Goal: Information Seeking & Learning: Learn about a topic

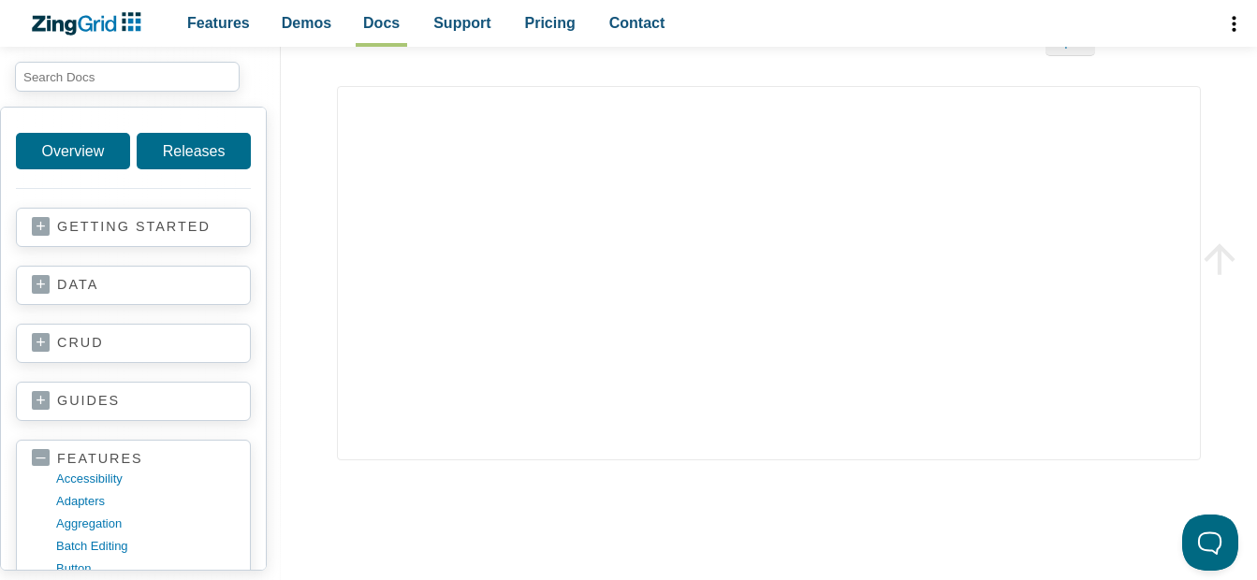
scroll to position [3744, 0]
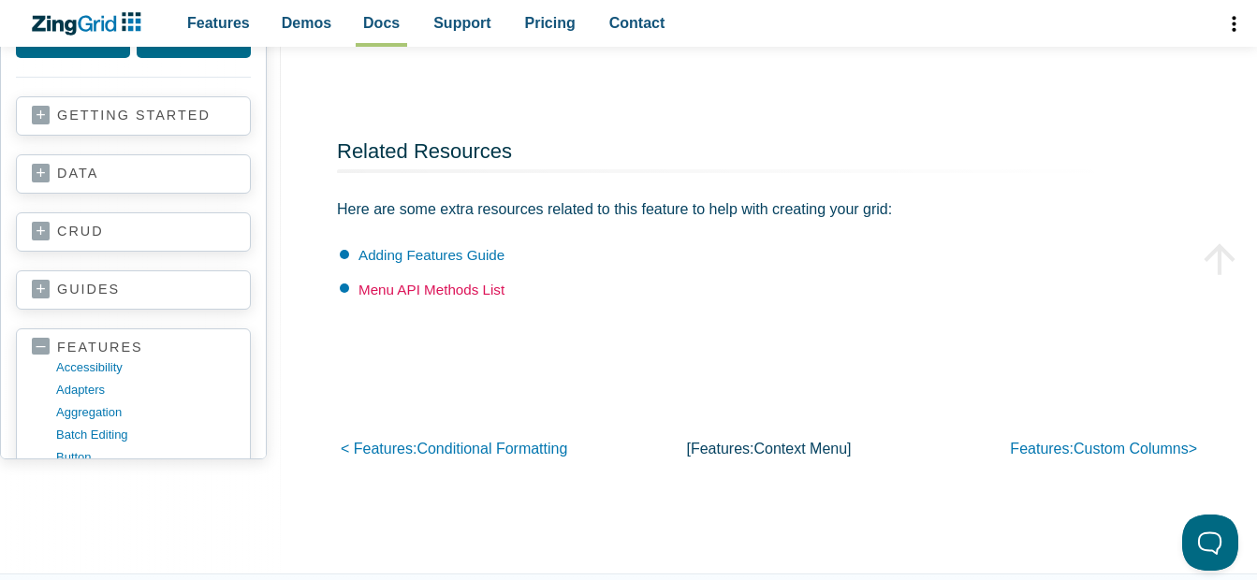
click at [437, 283] on link "Menu API Methods List" at bounding box center [432, 290] width 146 height 16
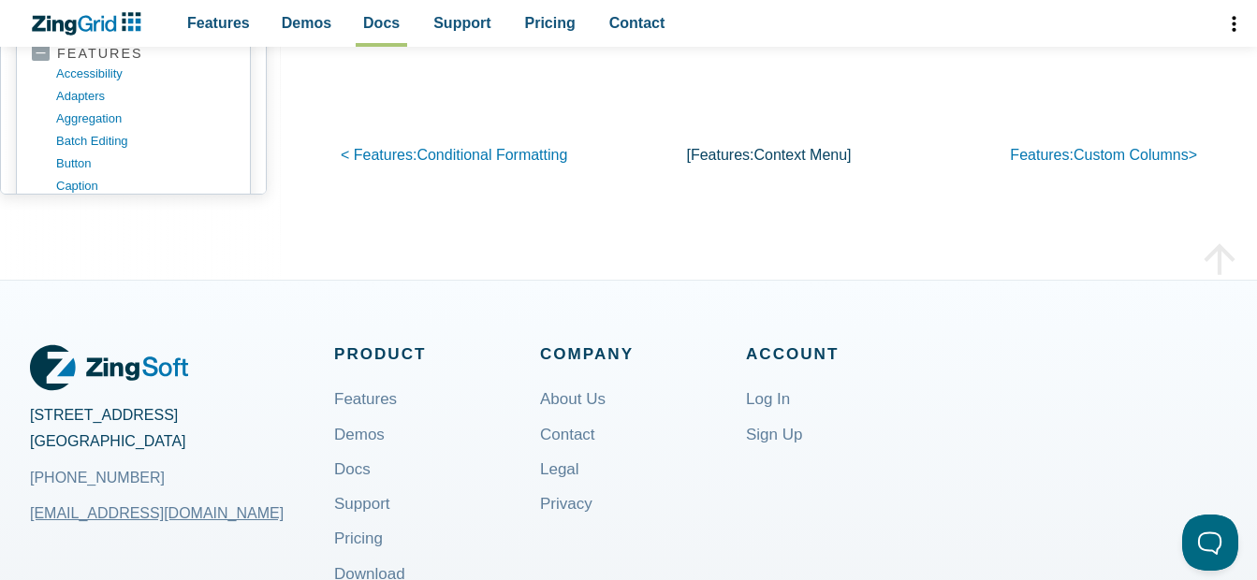
scroll to position [3570, 0]
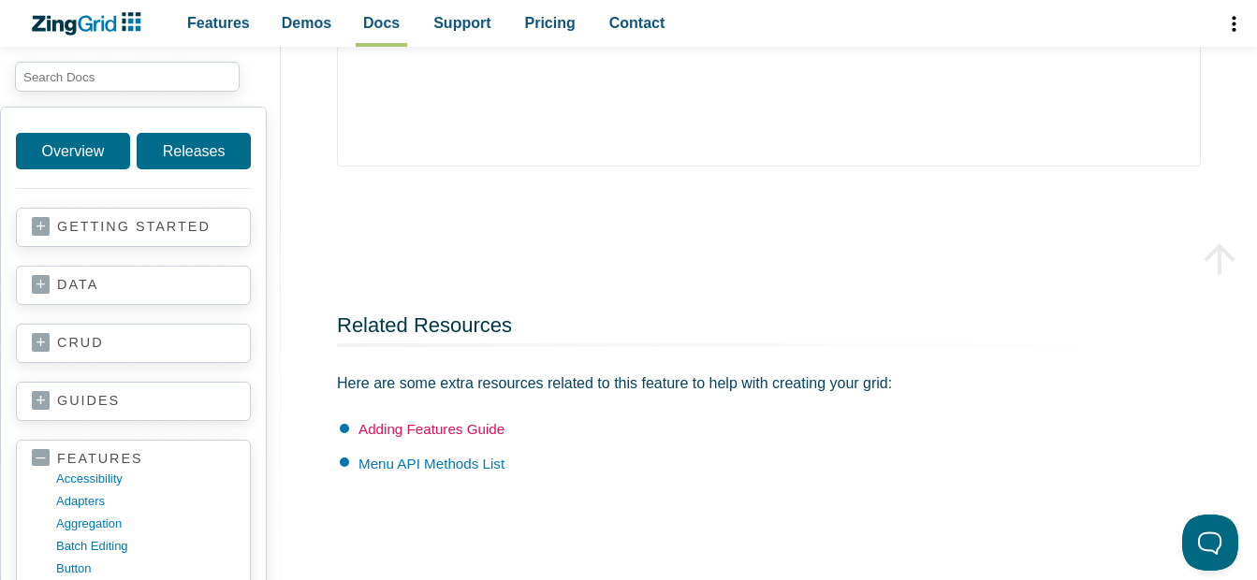
click at [476, 429] on link "Adding Features Guide" at bounding box center [432, 429] width 146 height 16
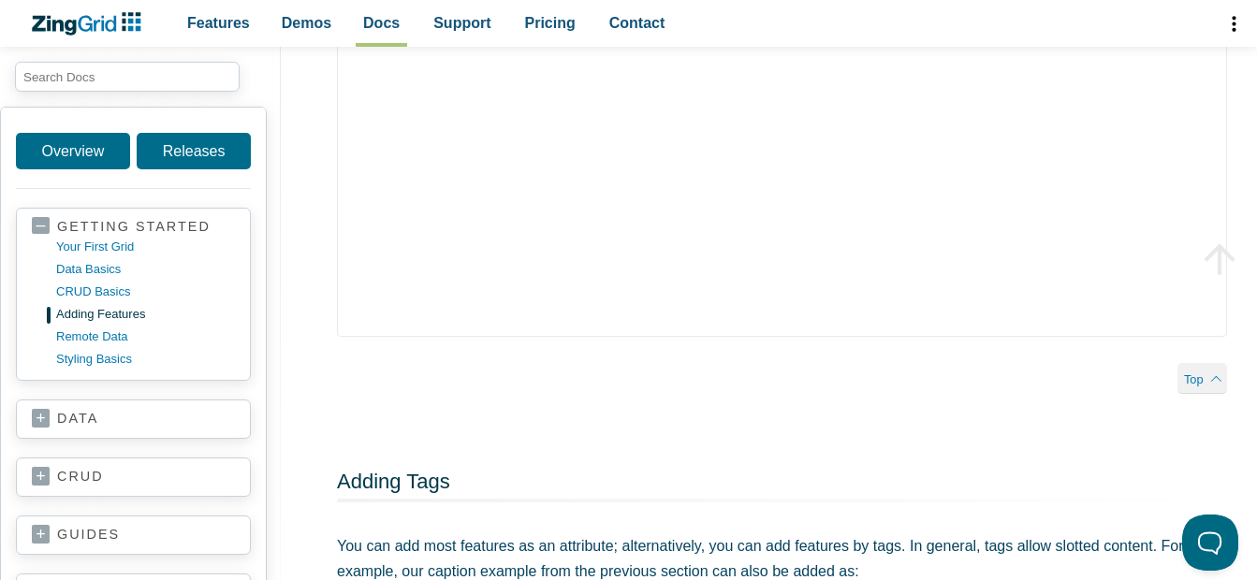
scroll to position [562, 0]
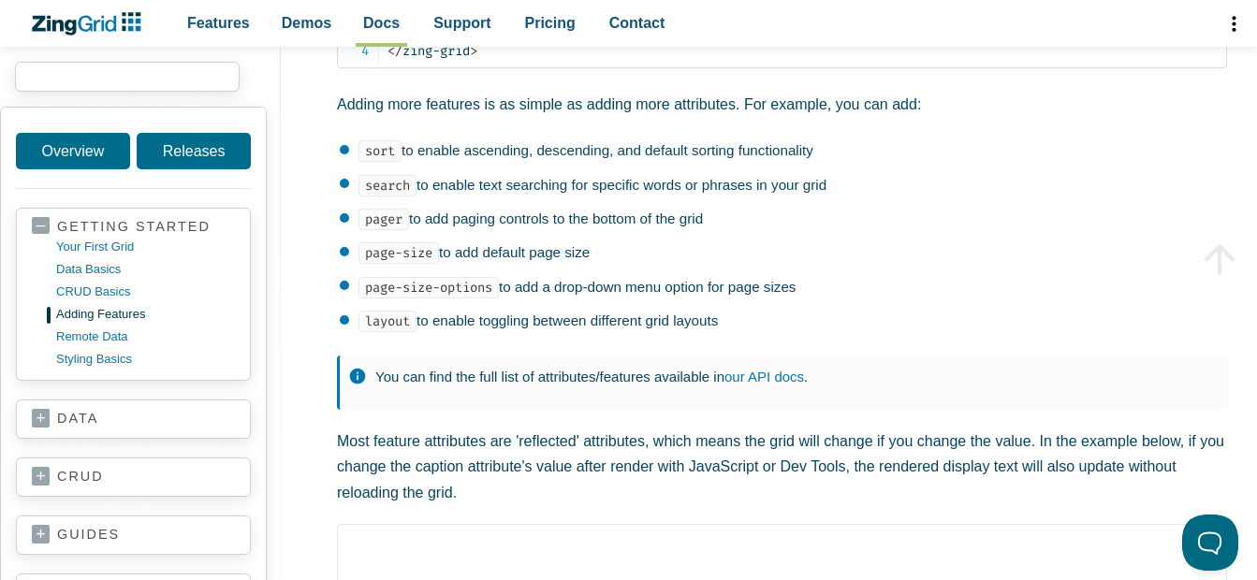
click at [124, 90] on input "search input" at bounding box center [127, 77] width 225 height 30
type input "menu"
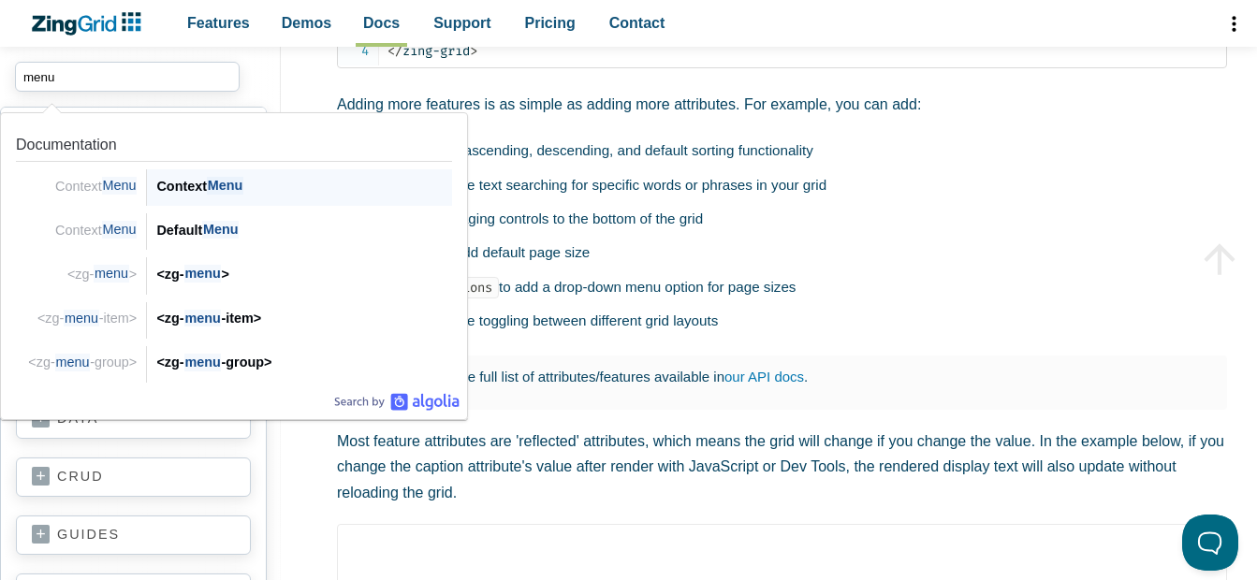
click at [205, 182] on div "Context Menu" at bounding box center [304, 186] width 296 height 22
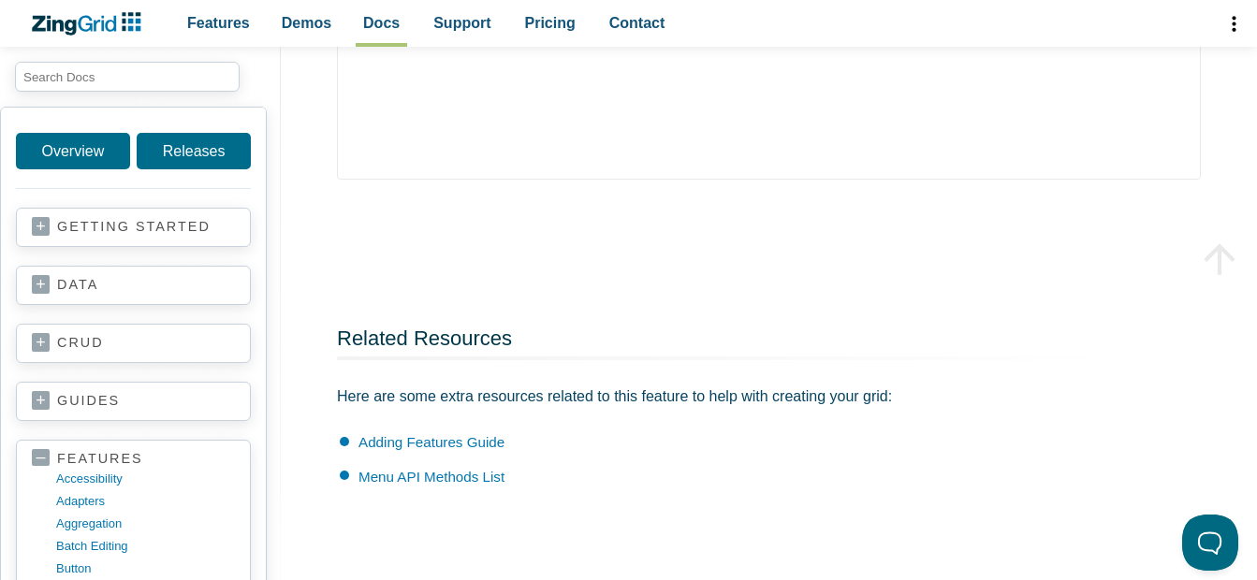
scroll to position [3744, 0]
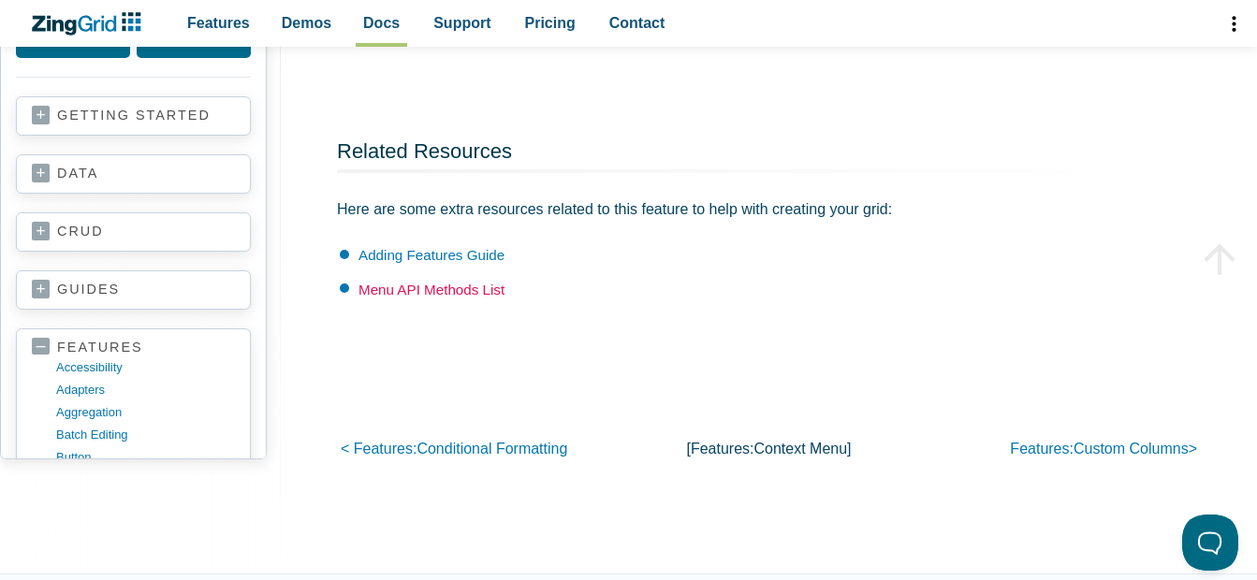
click at [488, 284] on link "Menu API Methods List" at bounding box center [432, 290] width 146 height 16
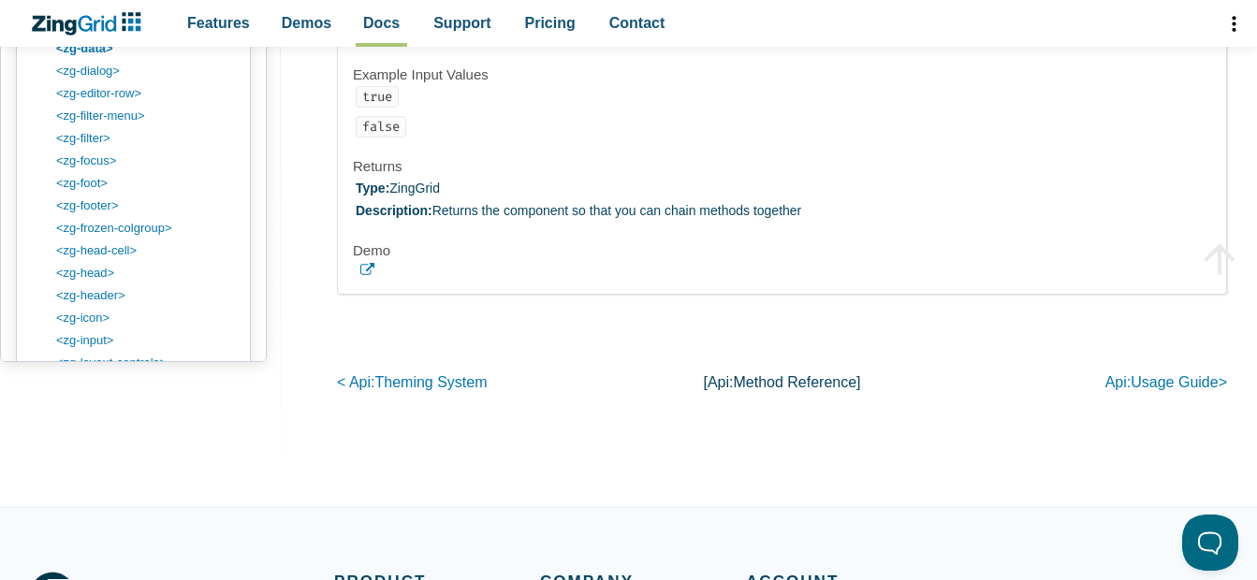
scroll to position [1134, 0]
click at [103, 127] on link "<zg-menu-group>" at bounding box center [148, 116] width 179 height 22
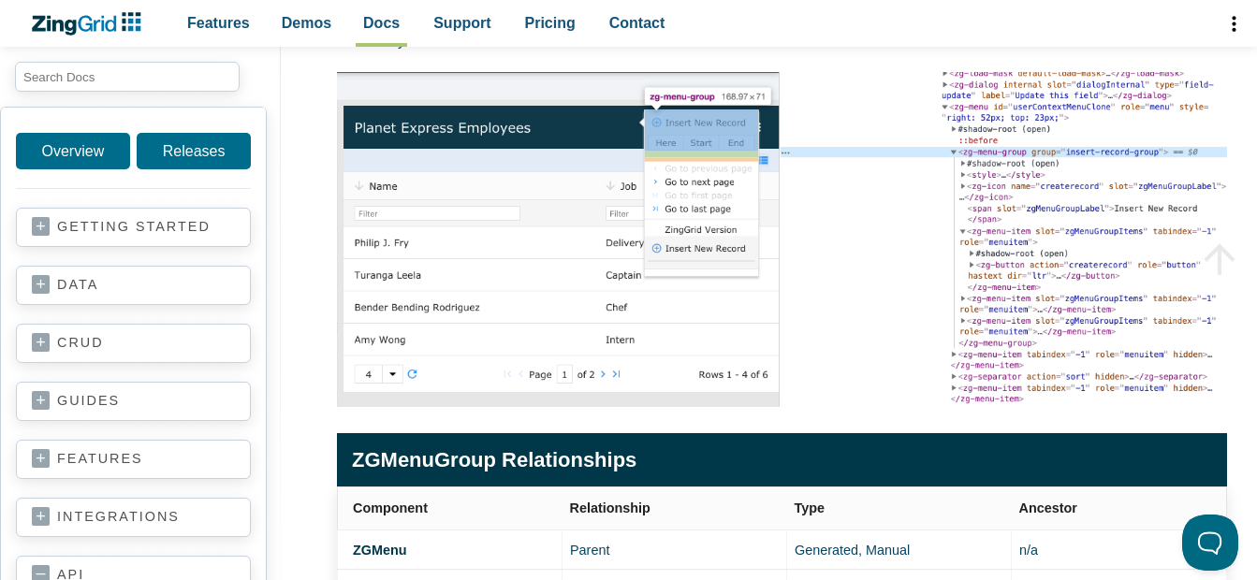
scroll to position [655, 0]
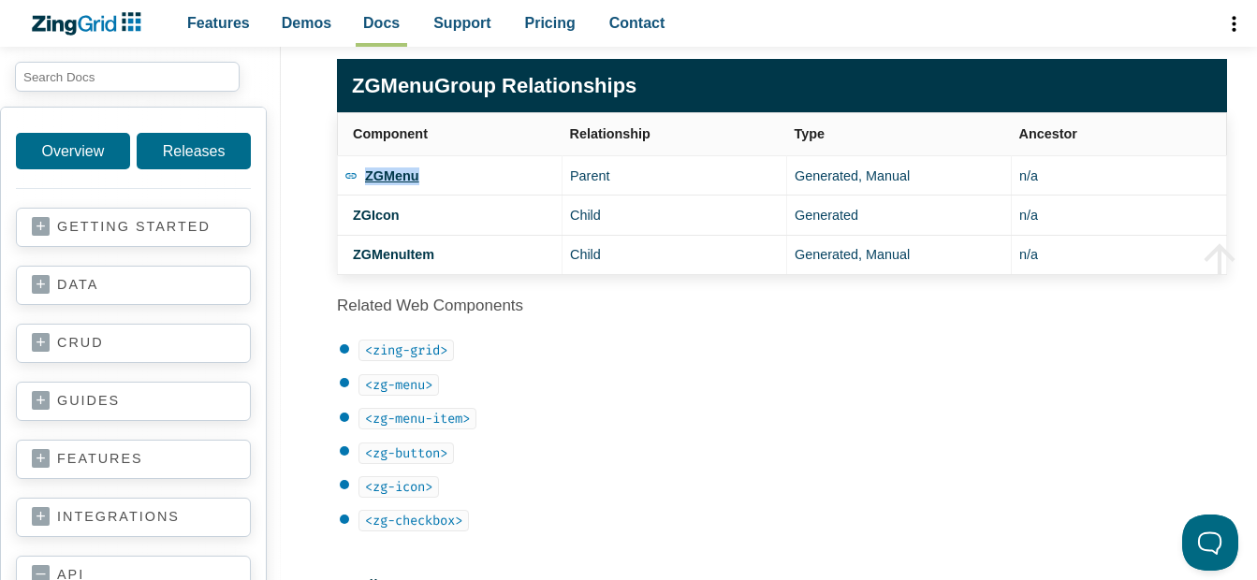
click at [377, 183] on strong "ZGMenu" at bounding box center [392, 175] width 54 height 15
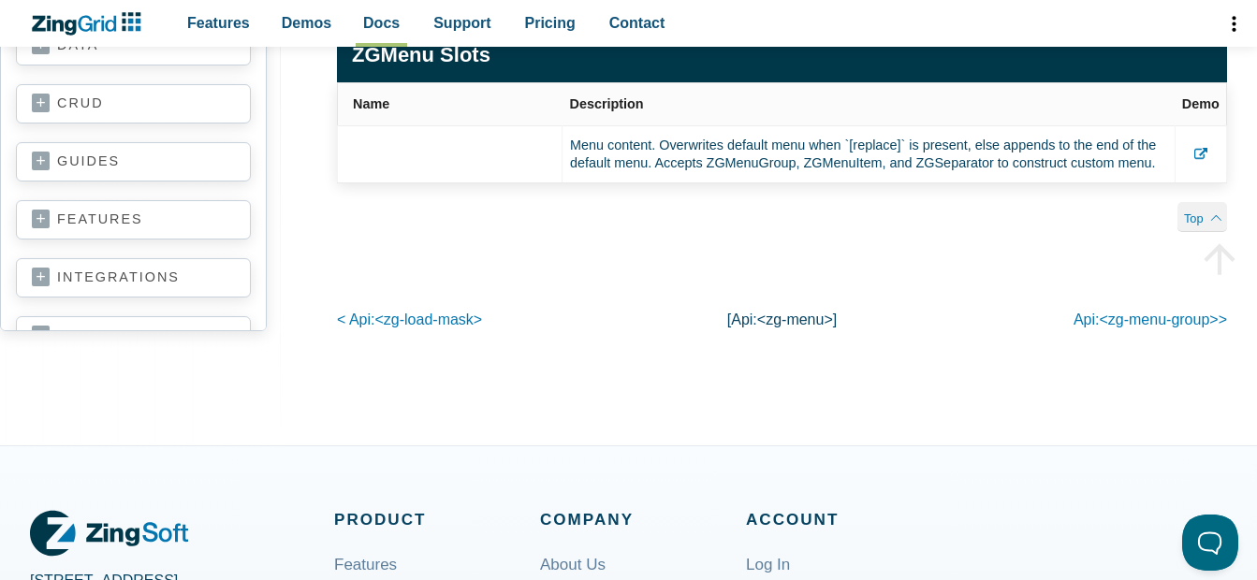
scroll to position [4600, 0]
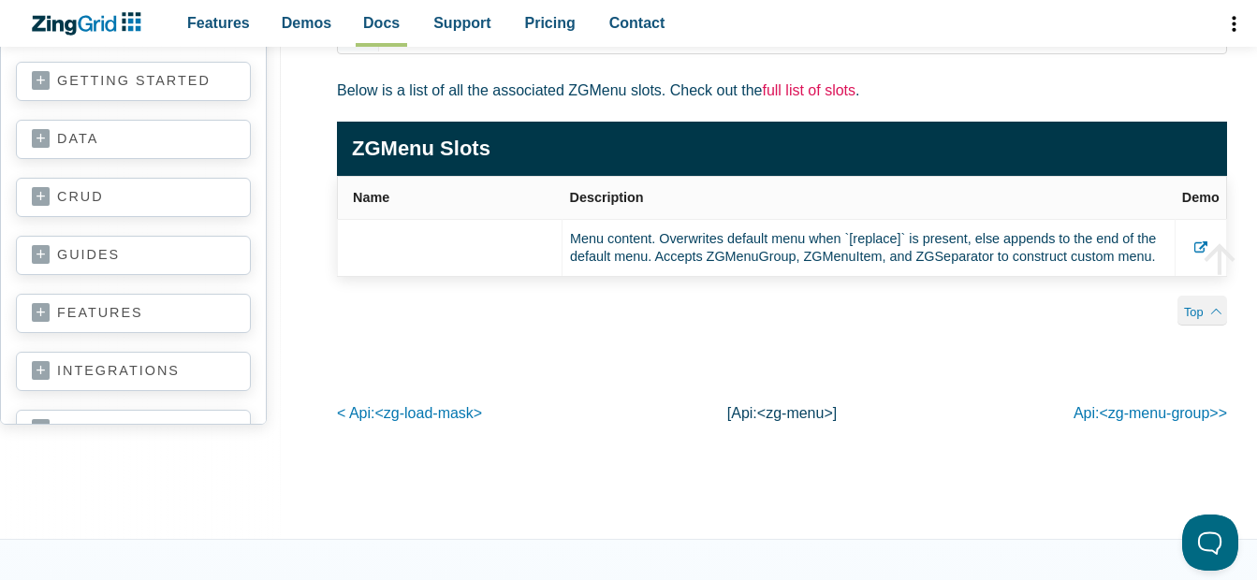
click at [815, 98] on link "full list of slots" at bounding box center [809, 90] width 94 height 16
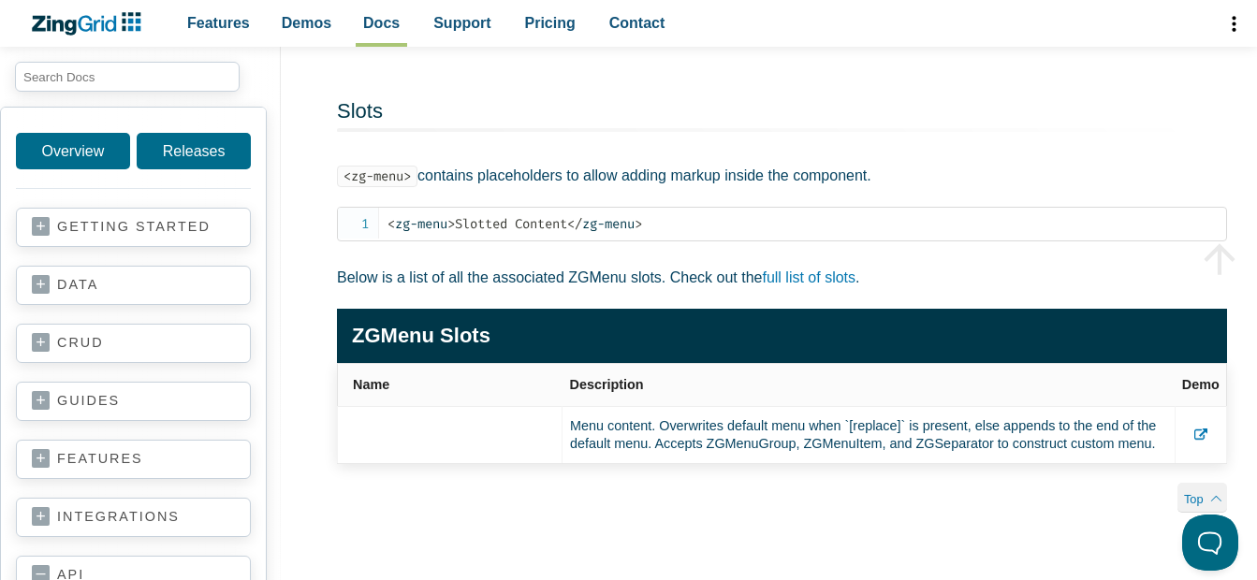
scroll to position [4787, 0]
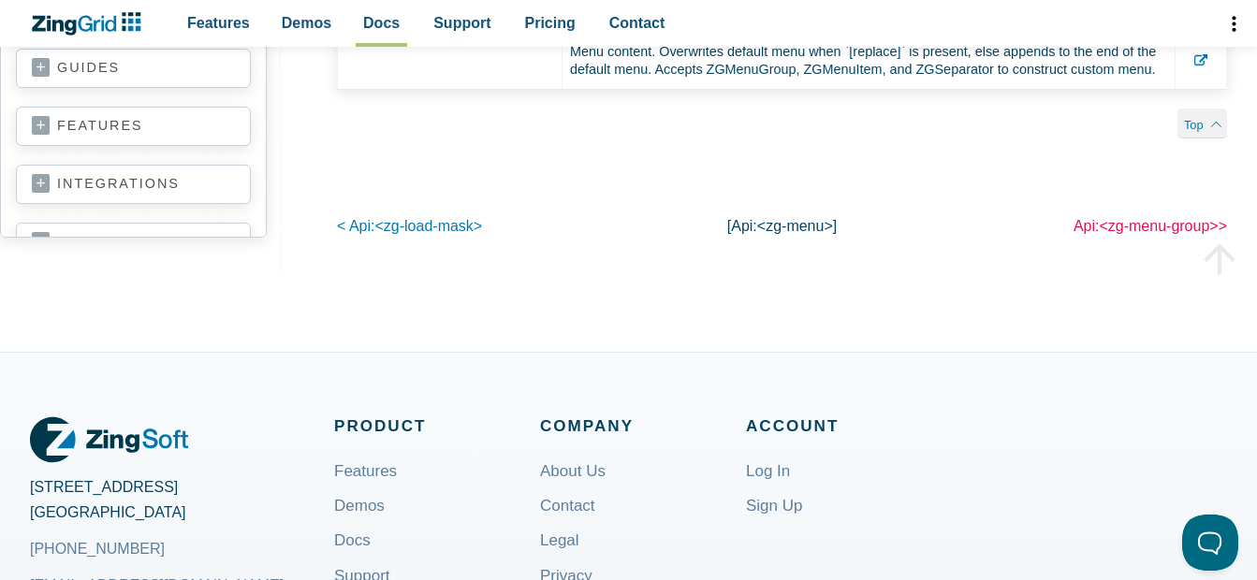
click at [1130, 234] on span "<zg-menu-group>" at bounding box center [1158, 226] width 119 height 16
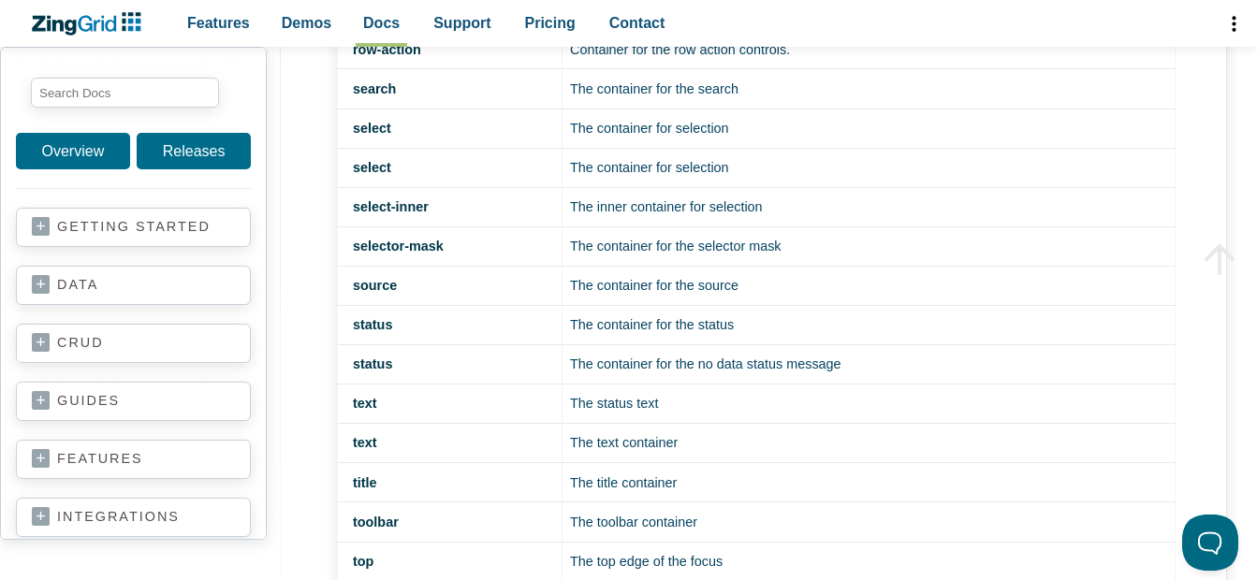
scroll to position [2434, 0]
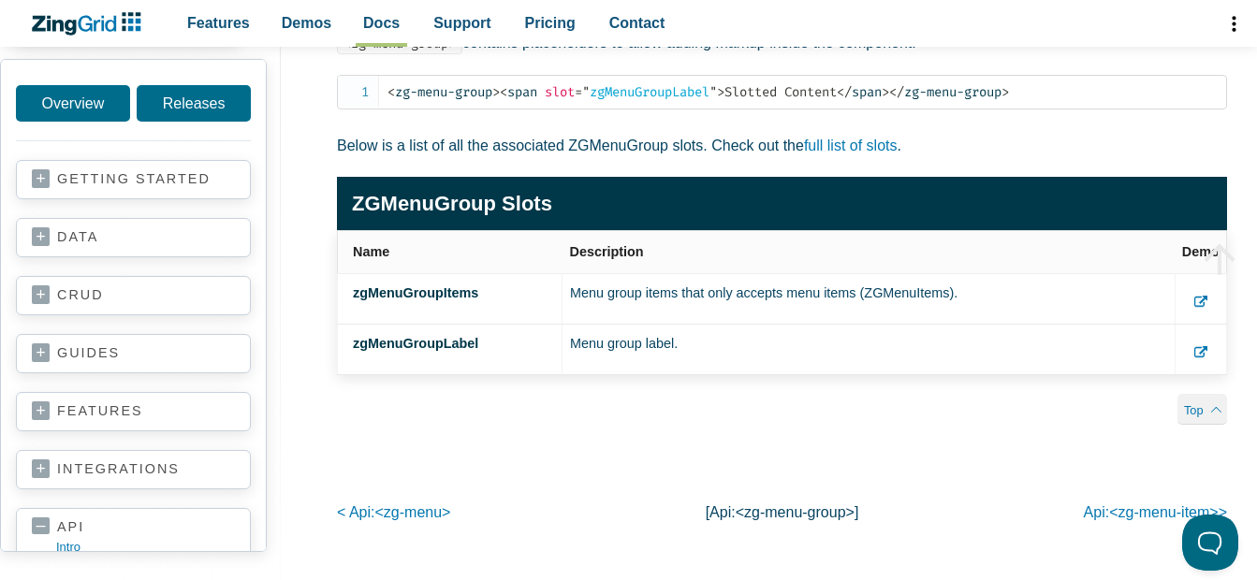
scroll to position [2902, 0]
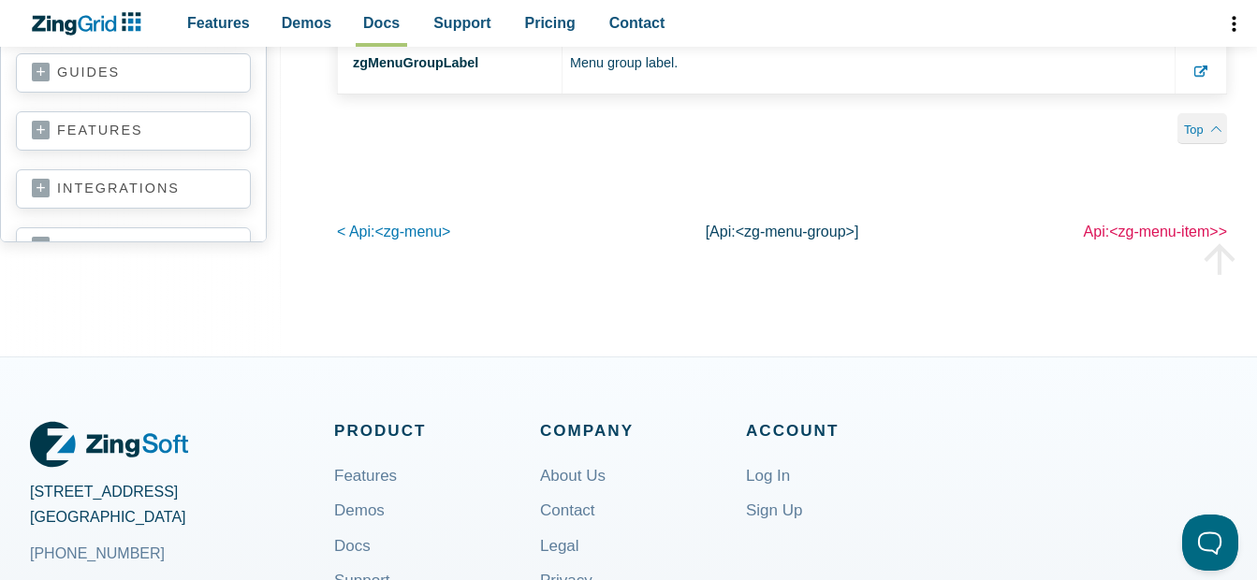
click at [1132, 237] on span "<zg-menu-item>" at bounding box center [1164, 232] width 110 height 16
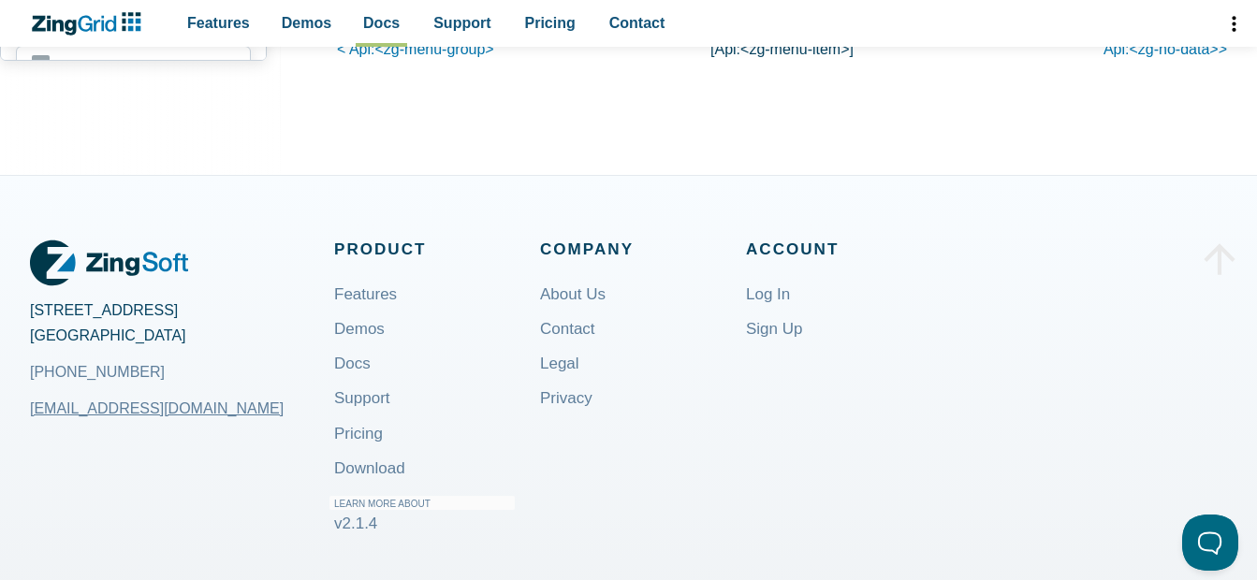
scroll to position [3838, 0]
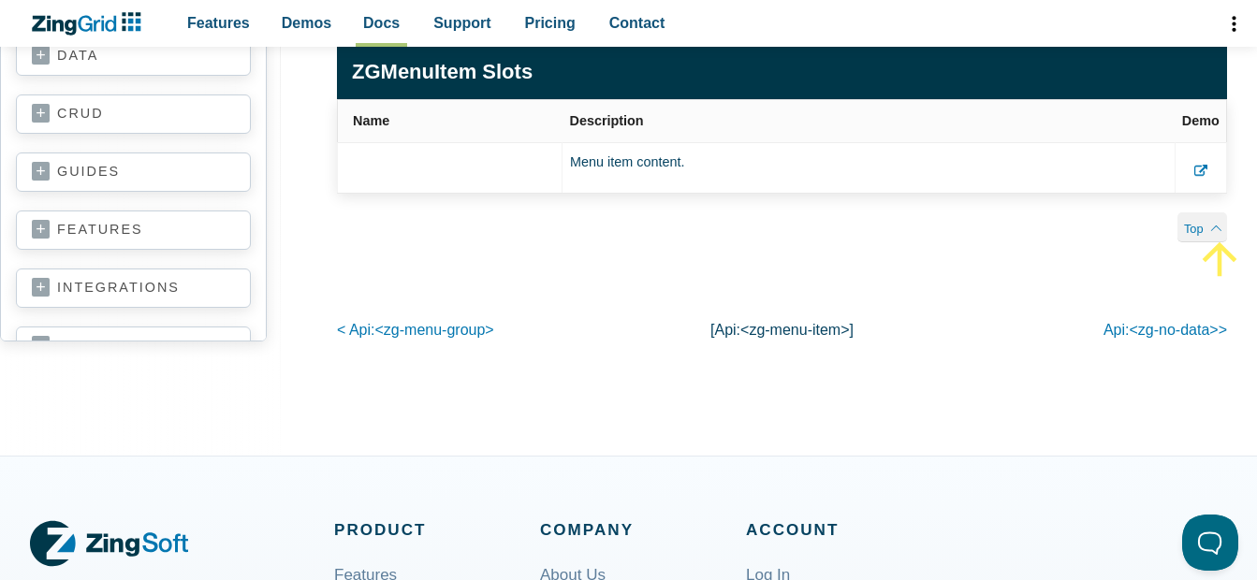
click at [1194, 235] on icon "App Content" at bounding box center [1219, 258] width 51 height 51
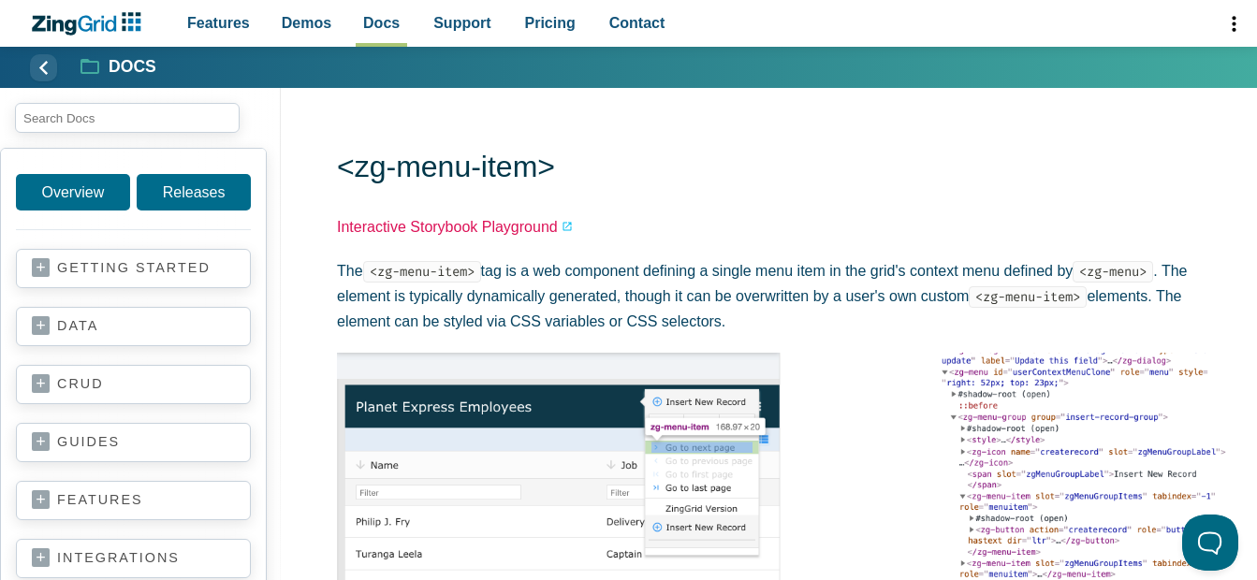
click at [463, 236] on link "Interactive Storybook Playground" at bounding box center [455, 226] width 236 height 25
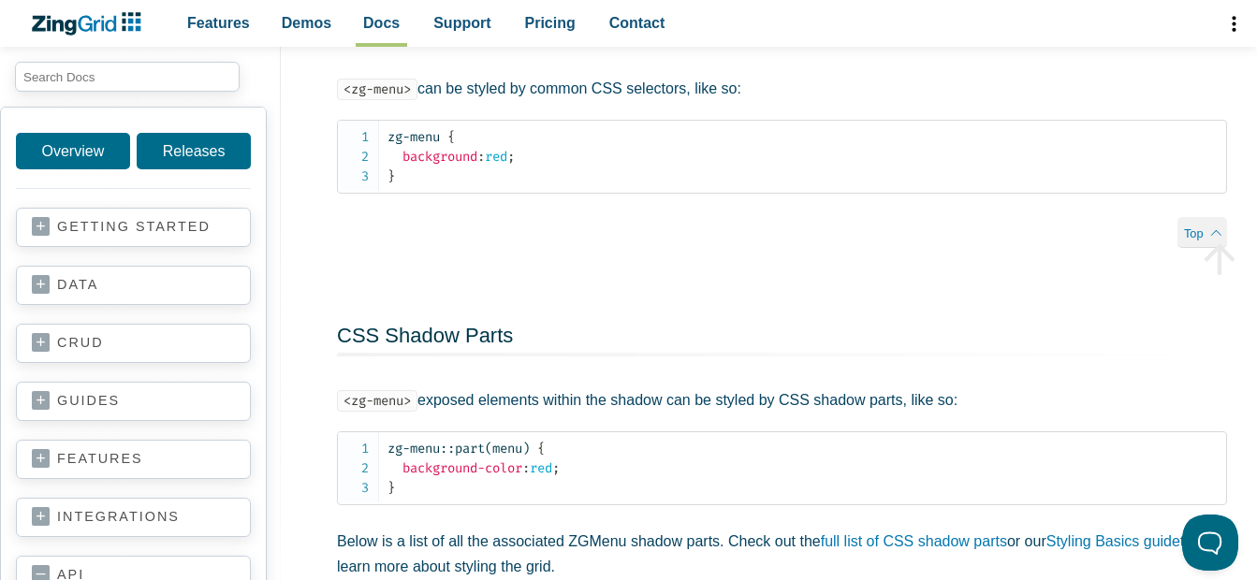
scroll to position [3276, 0]
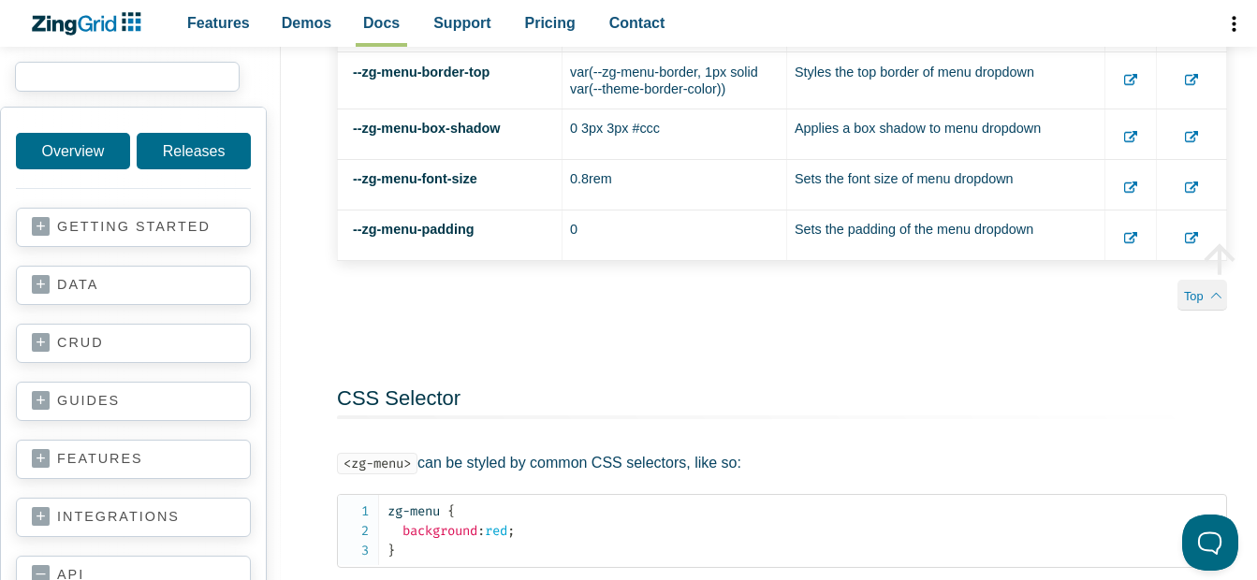
click at [137, 82] on input "search input" at bounding box center [127, 77] width 225 height 30
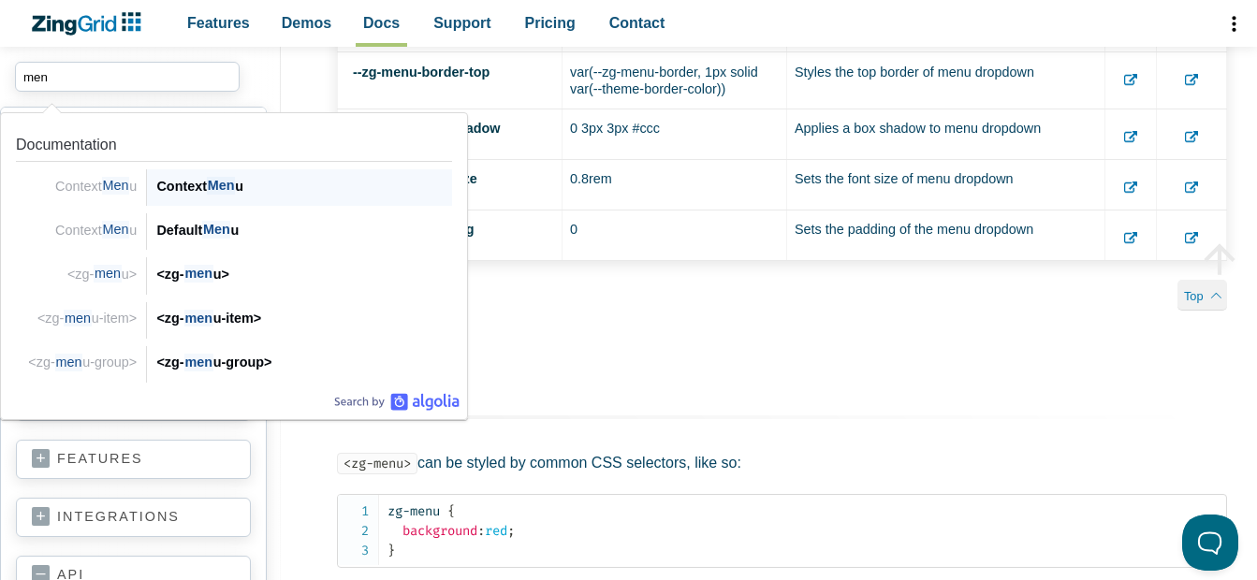
type input "menu"
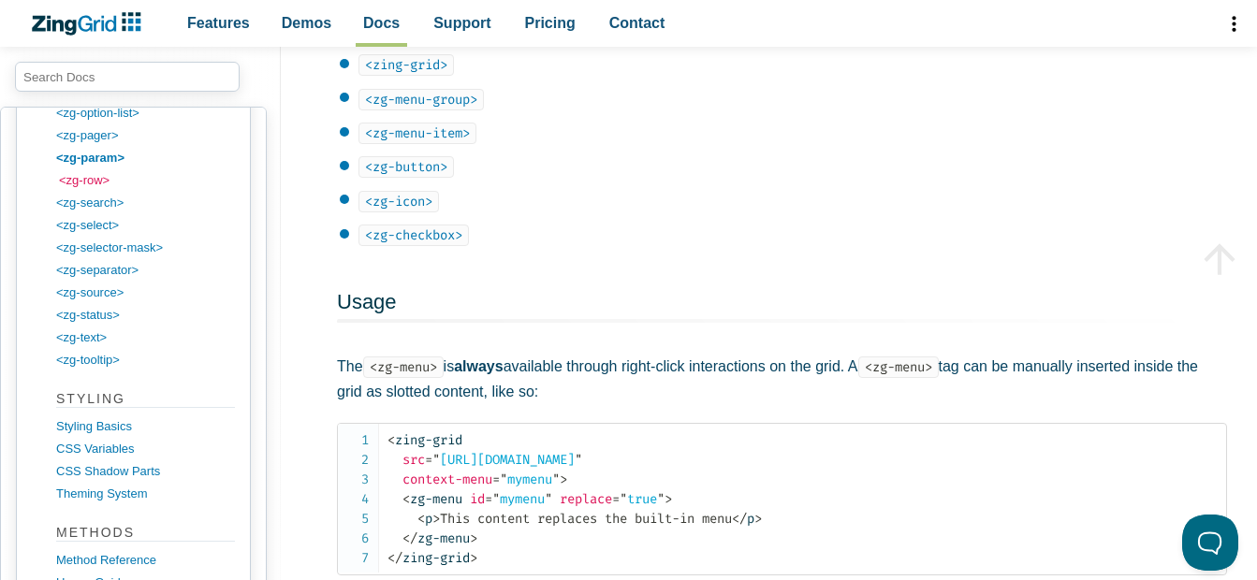
scroll to position [1217, 0]
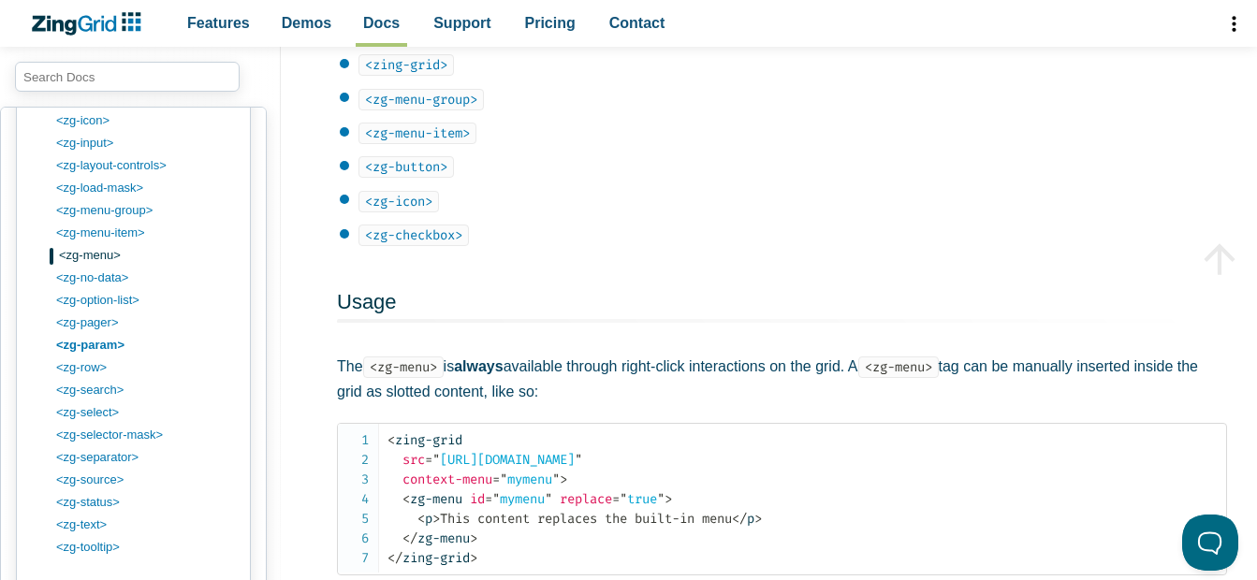
click at [97, 260] on link "<zg-menu>" at bounding box center [148, 255] width 179 height 22
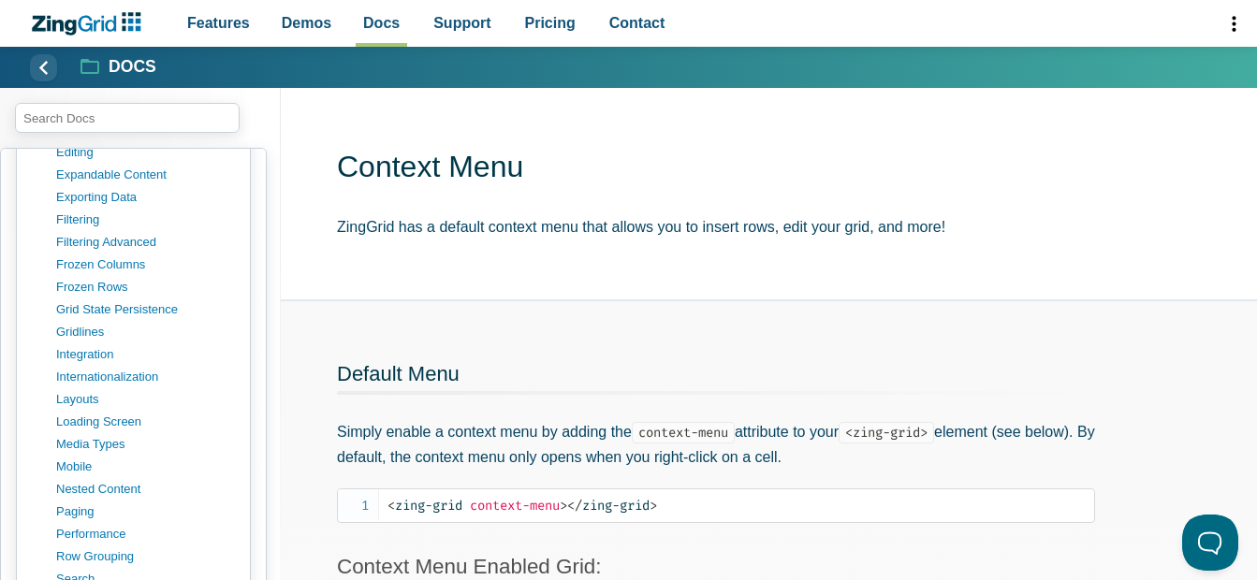
scroll to position [1169, 0]
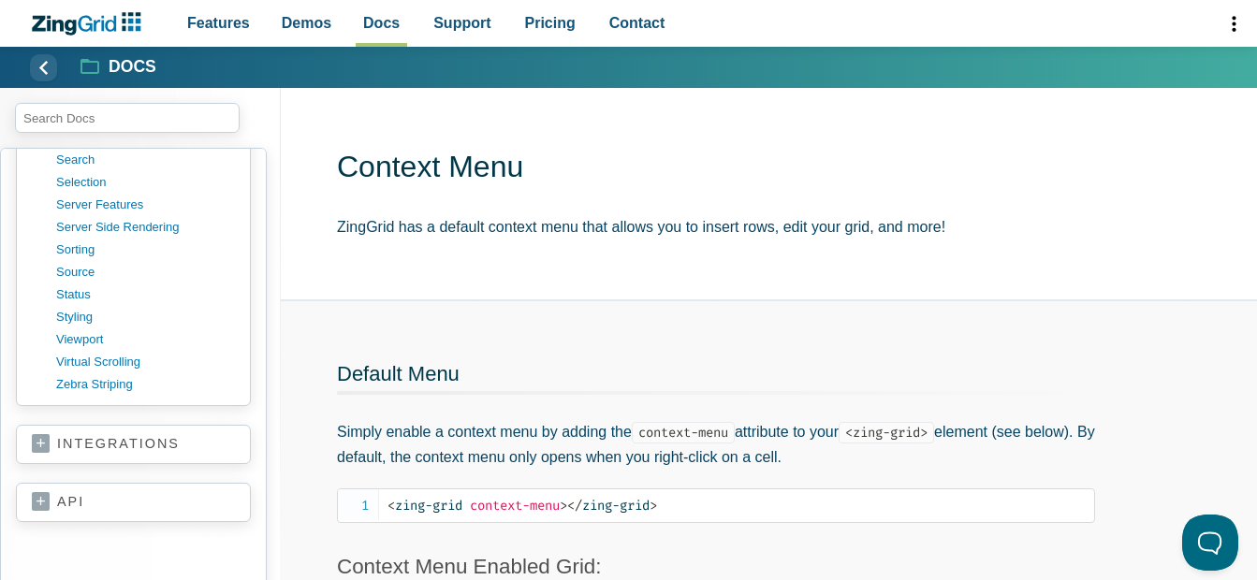
click at [41, 504] on link "api" at bounding box center [133, 502] width 203 height 19
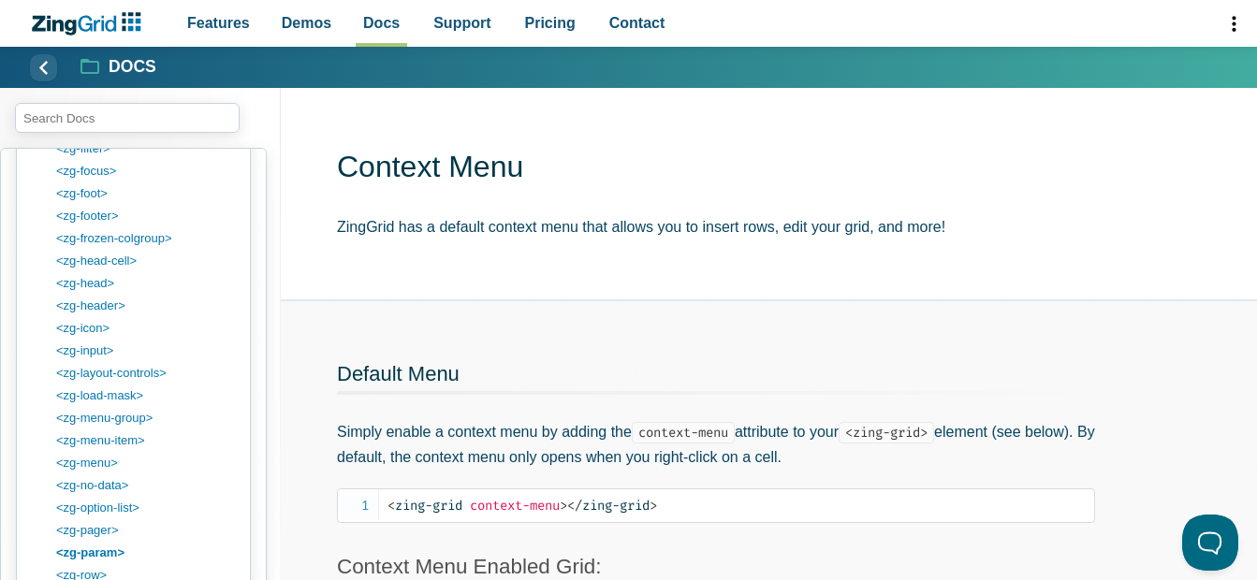
scroll to position [2292, 0]
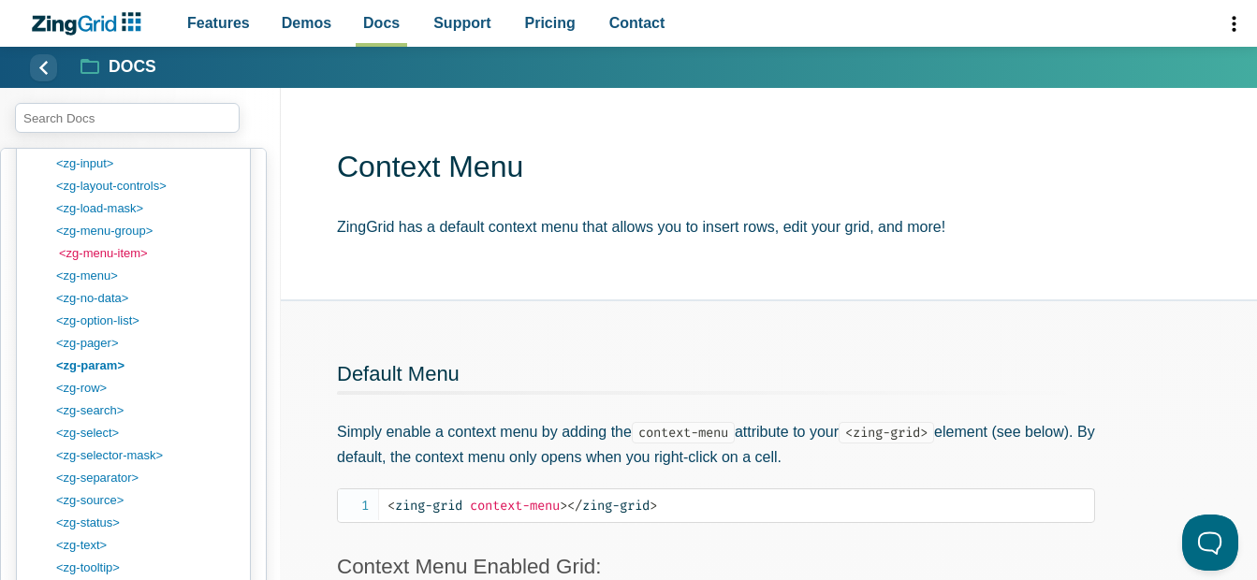
click at [126, 256] on link "<zg-menu-item>" at bounding box center [148, 253] width 179 height 22
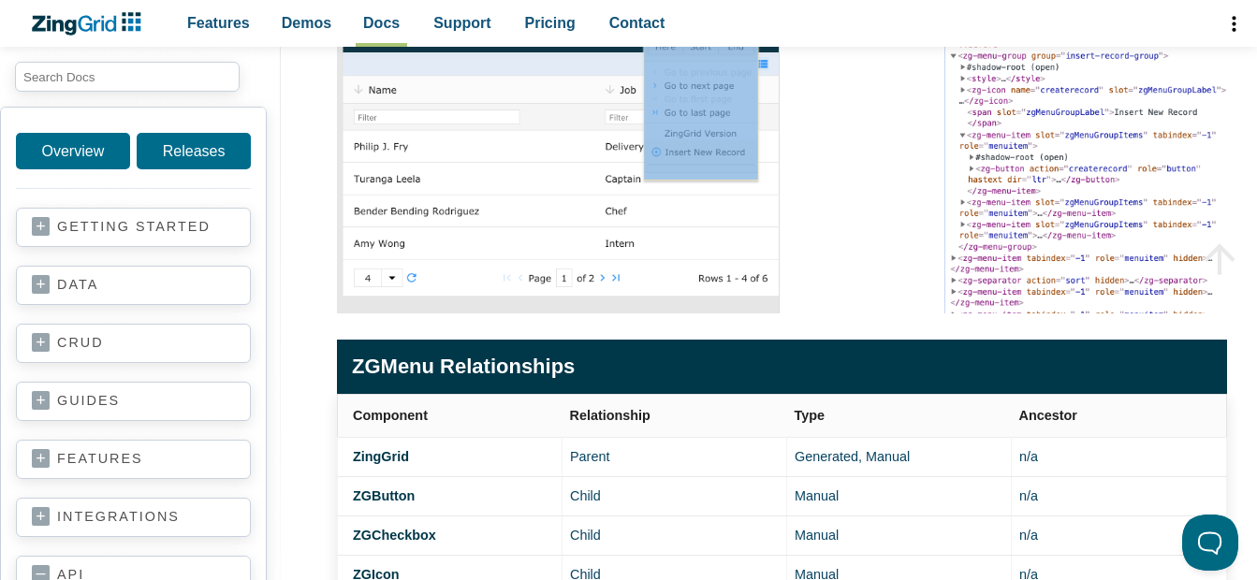
scroll to position [187, 0]
